Goal: Task Accomplishment & Management: Manage account settings

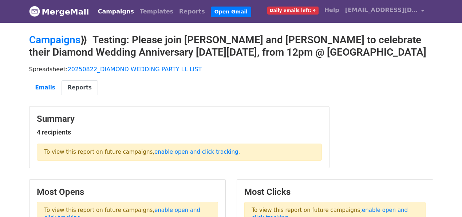
click at [189, 89] on ul "Emails Reports" at bounding box center [231, 87] width 404 height 15
click at [43, 91] on link "Emails" at bounding box center [45, 87] width 32 height 15
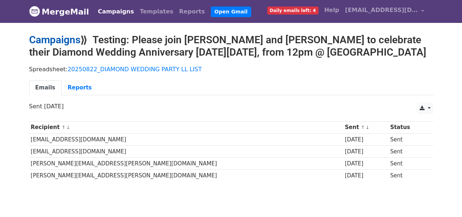
click at [67, 41] on link "Campaigns" at bounding box center [54, 40] width 51 height 12
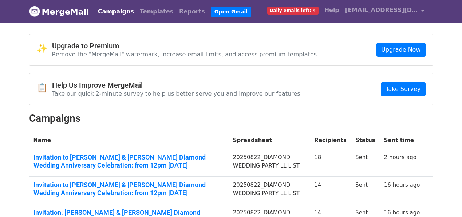
scroll to position [115, 0]
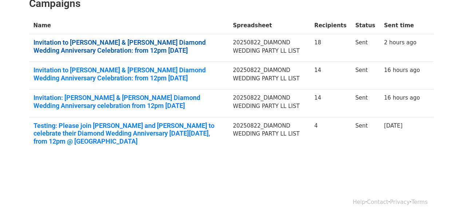
click at [159, 42] on link "Invitation to [PERSON_NAME] & [PERSON_NAME] Diamond Wedding Anniversary Celebra…" at bounding box center [128, 47] width 191 height 16
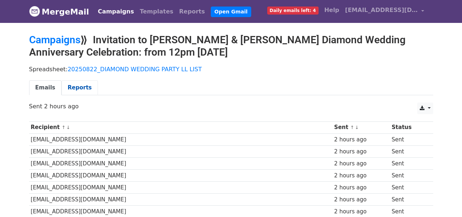
click at [89, 91] on link "Reports" at bounding box center [79, 87] width 36 height 15
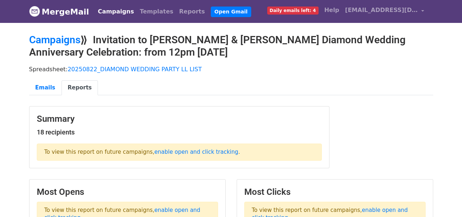
click at [129, 91] on ul "Emails Reports" at bounding box center [231, 87] width 404 height 15
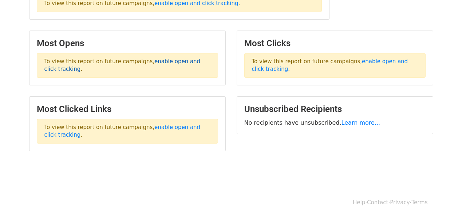
click at [160, 61] on link "enable open and click tracking" at bounding box center [122, 65] width 156 height 14
click at [57, 185] on body "MergeMail Campaigns Templates Reports Open Gmail Daily emails left: 4 Help lloy…" at bounding box center [231, 19] width 462 height 337
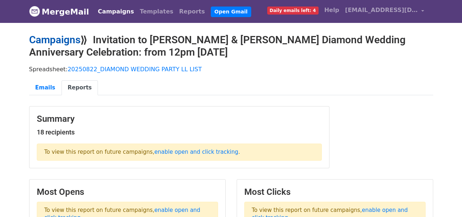
click at [53, 41] on link "Campaigns" at bounding box center [54, 40] width 51 height 12
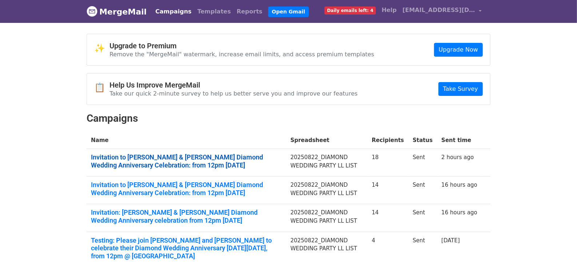
click at [251, 157] on link "Invitation to [PERSON_NAME] & [PERSON_NAME] Diamond Wedding Anniversary Celebra…" at bounding box center [186, 162] width 191 height 16
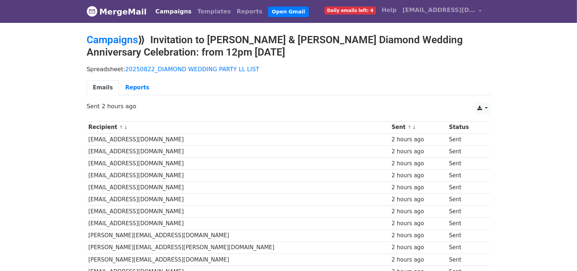
click at [509, 128] on body "MergeMail Campaigns Templates Reports Open Gmail Daily emails left: 4 Help lloy…" at bounding box center [288, 192] width 577 height 385
click at [140, 85] on link "Reports" at bounding box center [137, 87] width 36 height 15
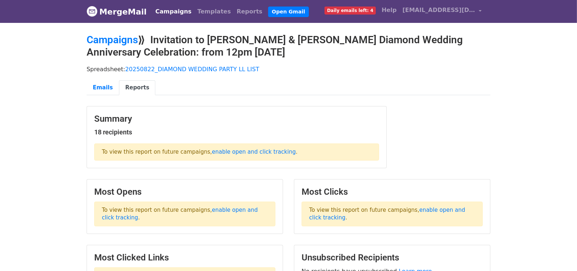
click at [470, 113] on div "Summary 18 recipients To view this report on future campaigns, enable open and …" at bounding box center [288, 140] width 415 height 69
click at [235, 12] on link "Reports" at bounding box center [250, 11] width 32 height 15
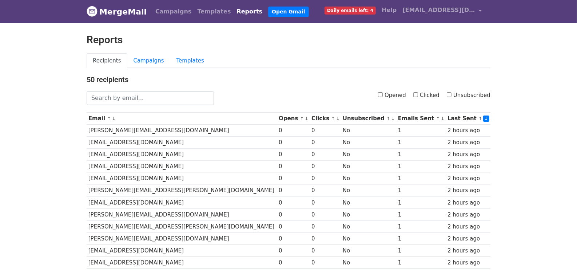
click at [289, 59] on ul "Recipients Campaigns Templates" at bounding box center [289, 60] width 404 height 15
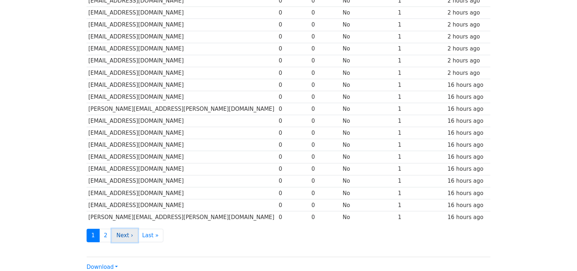
click at [116, 229] on link "Next ›" at bounding box center [125, 235] width 26 height 13
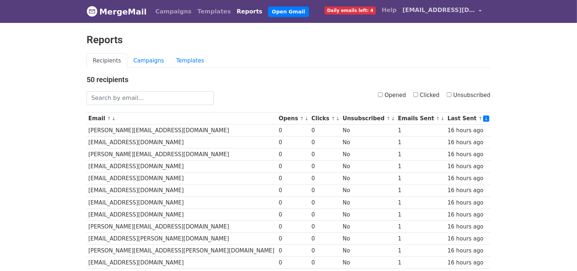
click at [423, 11] on span "[EMAIL_ADDRESS][DOMAIN_NAME]" at bounding box center [438, 10] width 73 height 9
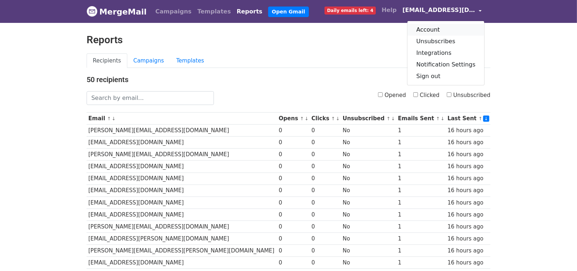
click at [421, 31] on link "Account" at bounding box center [445, 30] width 77 height 12
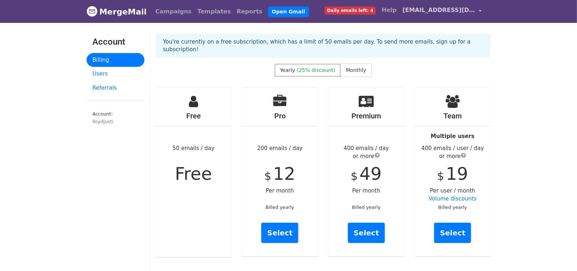
click at [435, 10] on span "[EMAIL_ADDRESS][DOMAIN_NAME]" at bounding box center [438, 10] width 73 height 9
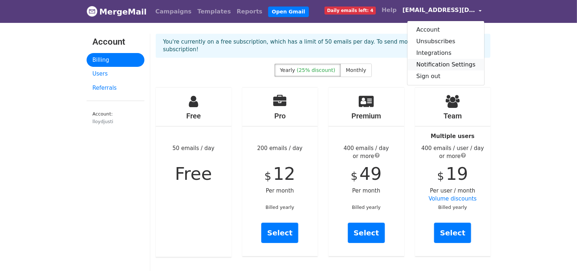
click at [422, 61] on link "Notification Settings" at bounding box center [445, 65] width 77 height 12
